Goal: Information Seeking & Learning: Learn about a topic

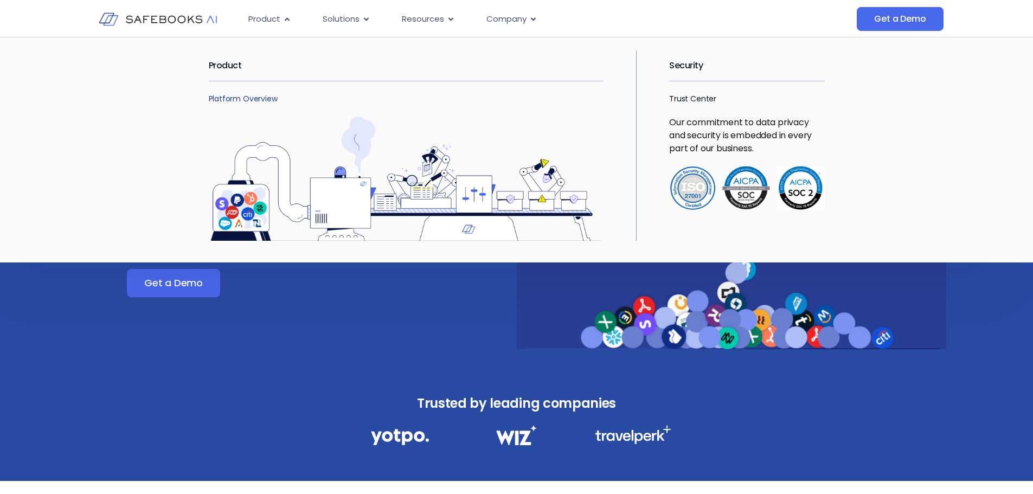
click at [258, 103] on link "Platform Overview" at bounding box center [243, 98] width 69 height 11
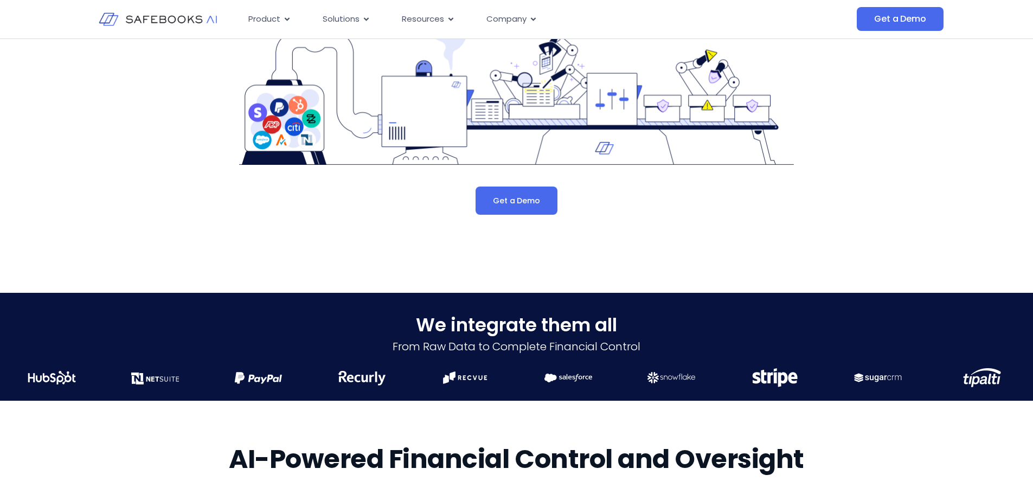
scroll to position [108, 0]
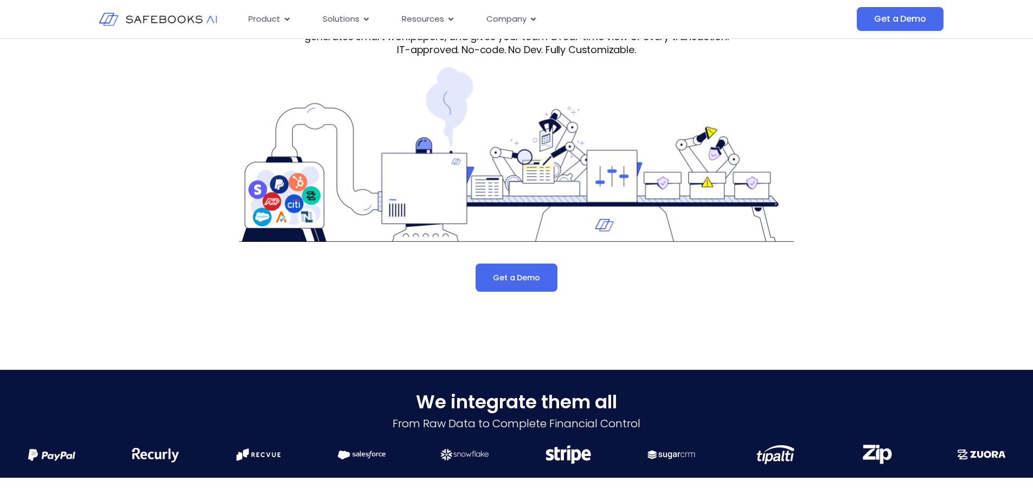
click at [168, 23] on img at bounding box center [158, 19] width 119 height 34
